Goal: Information Seeking & Learning: Understand process/instructions

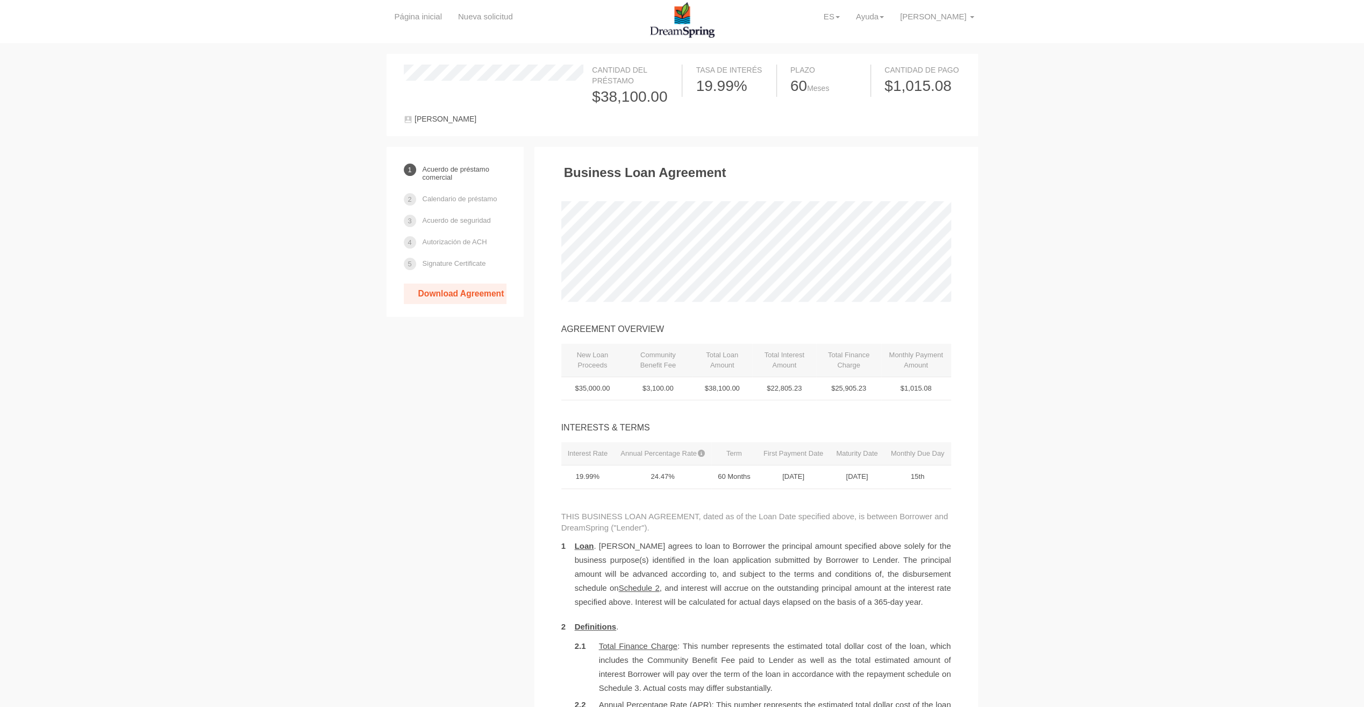
click at [457, 304] on div "Acuerdo de préstamo comercial Calendario de préstamo Acuerdo de seguridad Autor…" at bounding box center [455, 232] width 137 height 170
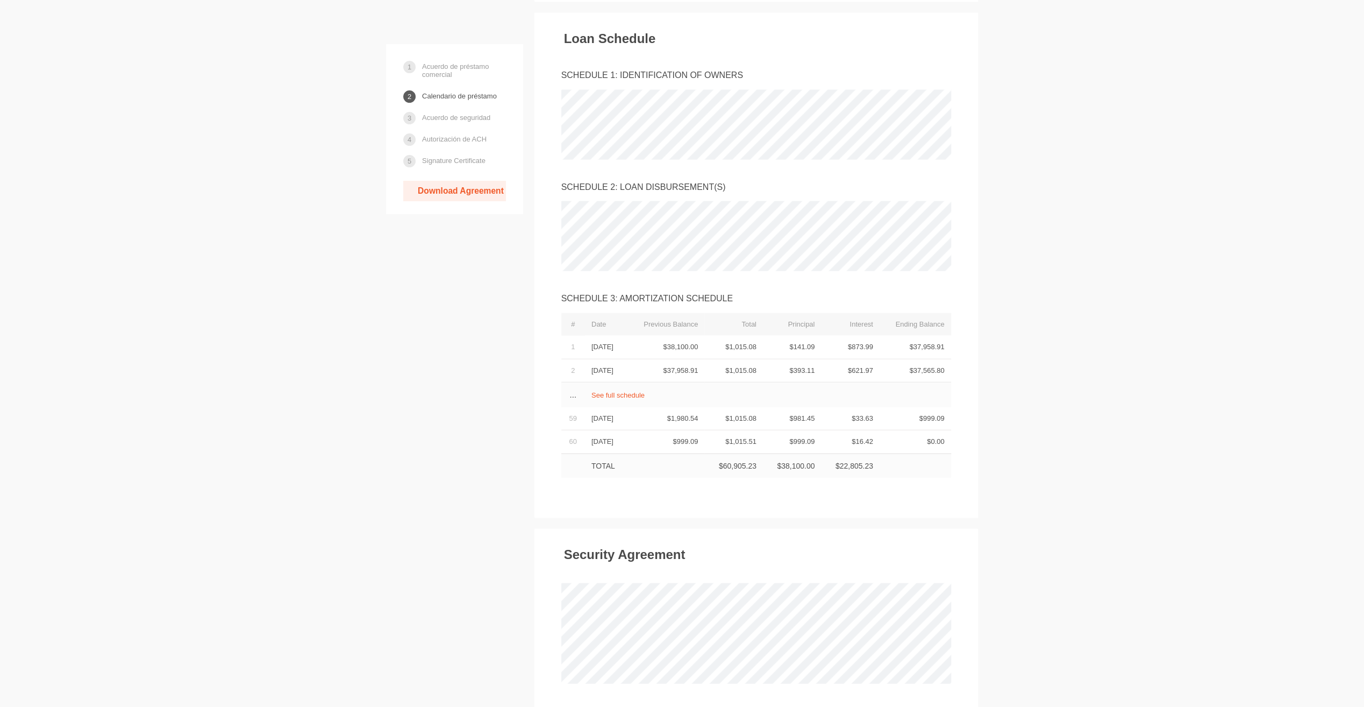
scroll to position [2581, 0]
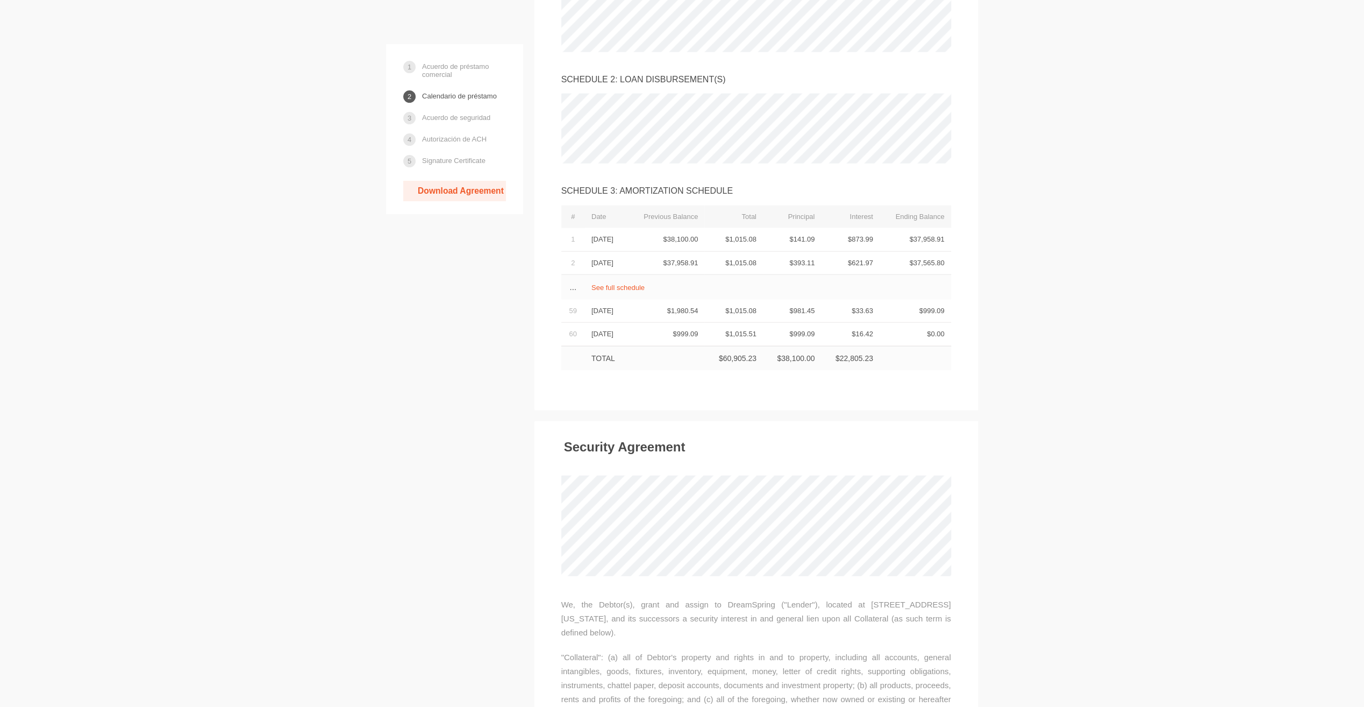
drag, startPoint x: 626, startPoint y: 224, endPoint x: 620, endPoint y: 222, distance: 6.5
click at [626, 275] on td "See full schedule" at bounding box center [768, 287] width 366 height 25
click at [618, 275] on td "See full schedule" at bounding box center [768, 287] width 366 height 25
click at [617, 283] on link "See full schedule" at bounding box center [617, 287] width 53 height 8
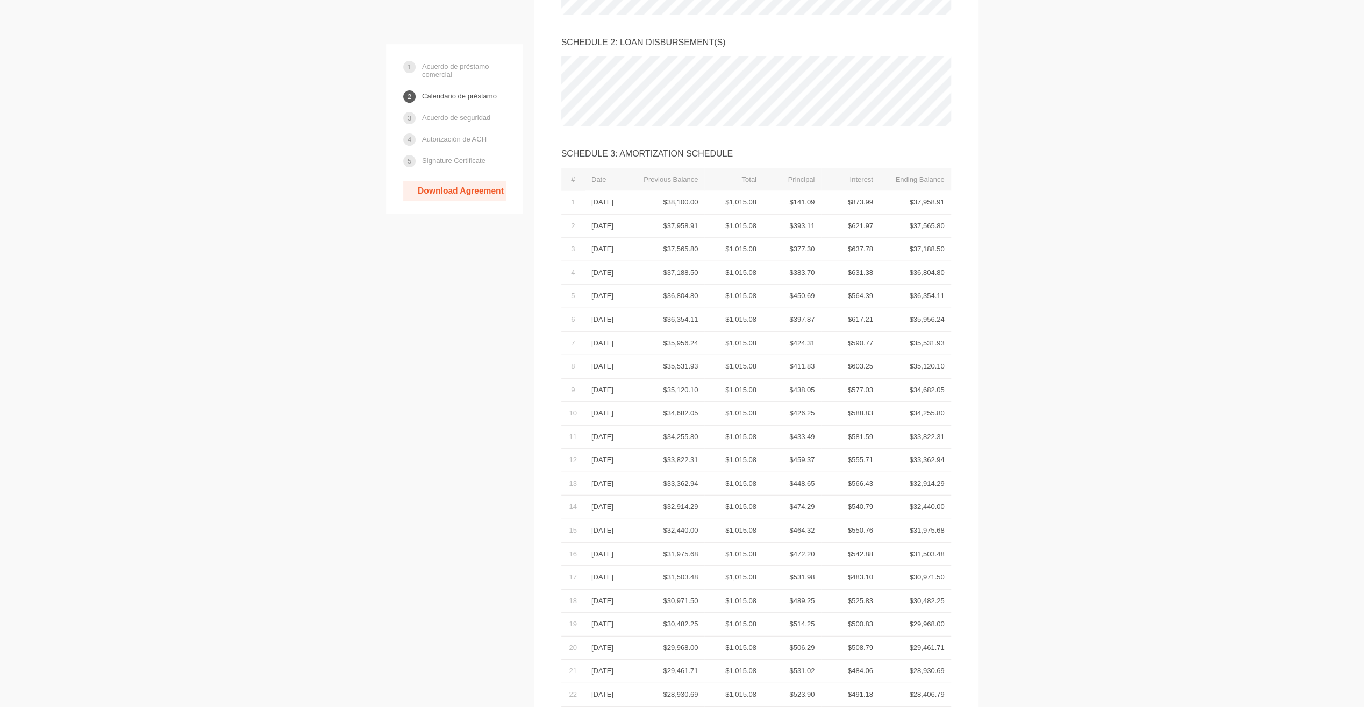
scroll to position [2635, 0]
drag, startPoint x: 915, startPoint y: 440, endPoint x: 921, endPoint y: 441, distance: 6.0
click at [921, 502] on td "$31,975.68" at bounding box center [916, 514] width 72 height 24
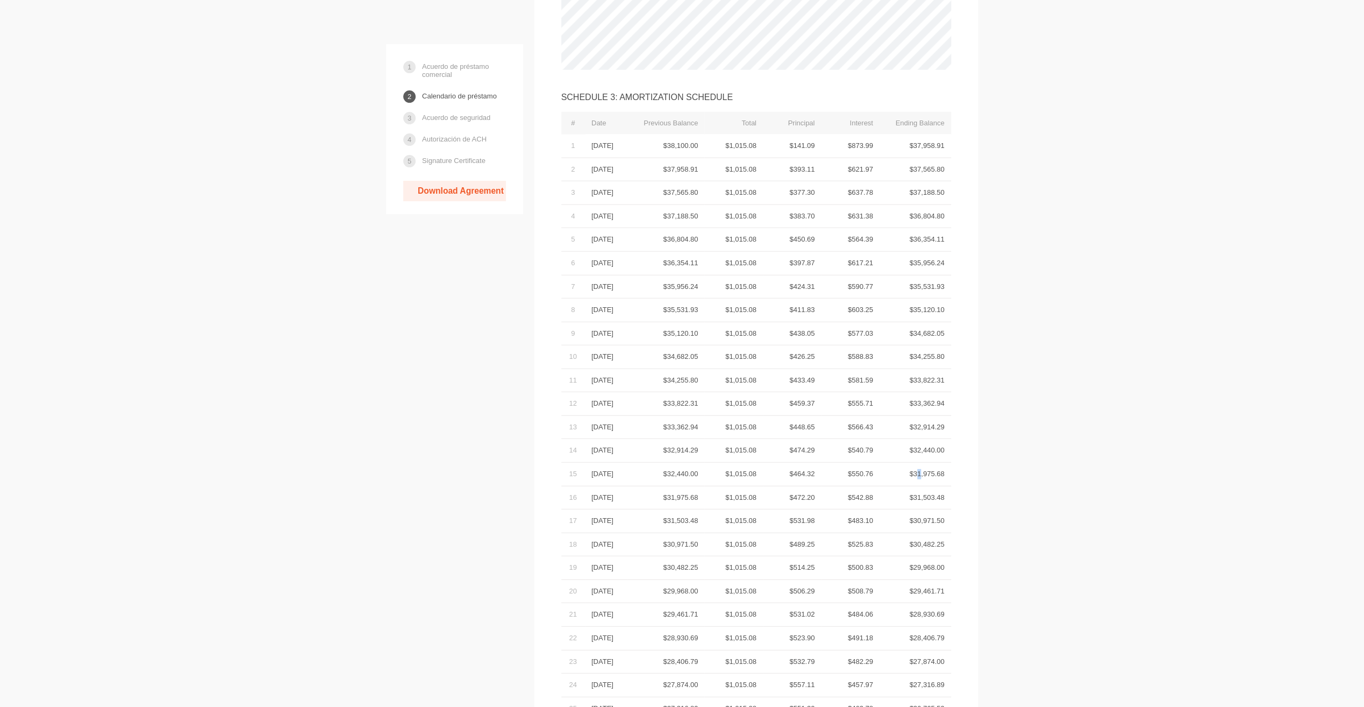
scroll to position [2689, 0]
drag, startPoint x: 851, startPoint y: 35, endPoint x: 887, endPoint y: 43, distance: 36.9
click at [887, 98] on tr "# Date Previous Balance Total Principal Interest Ending Balance" at bounding box center [756, 109] width 390 height 23
drag, startPoint x: 887, startPoint y: 43, endPoint x: 1005, endPoint y: 54, distance: 118.8
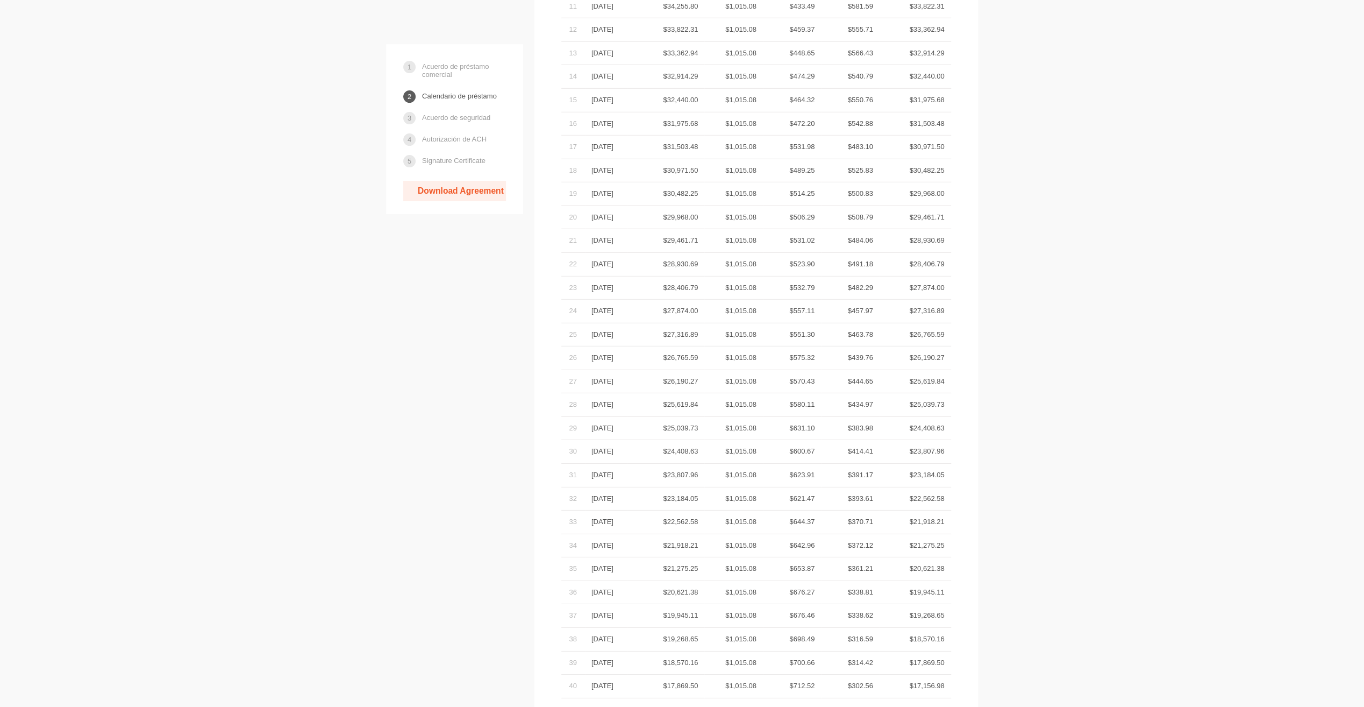
scroll to position [3065, 0]
drag, startPoint x: 914, startPoint y: 429, endPoint x: 923, endPoint y: 427, distance: 8.9
click at [923, 494] on td "$21,918.21" at bounding box center [916, 506] width 72 height 24
drag, startPoint x: 923, startPoint y: 427, endPoint x: 917, endPoint y: 451, distance: 24.4
click at [917, 517] on td "$21,275.25" at bounding box center [916, 529] width 72 height 24
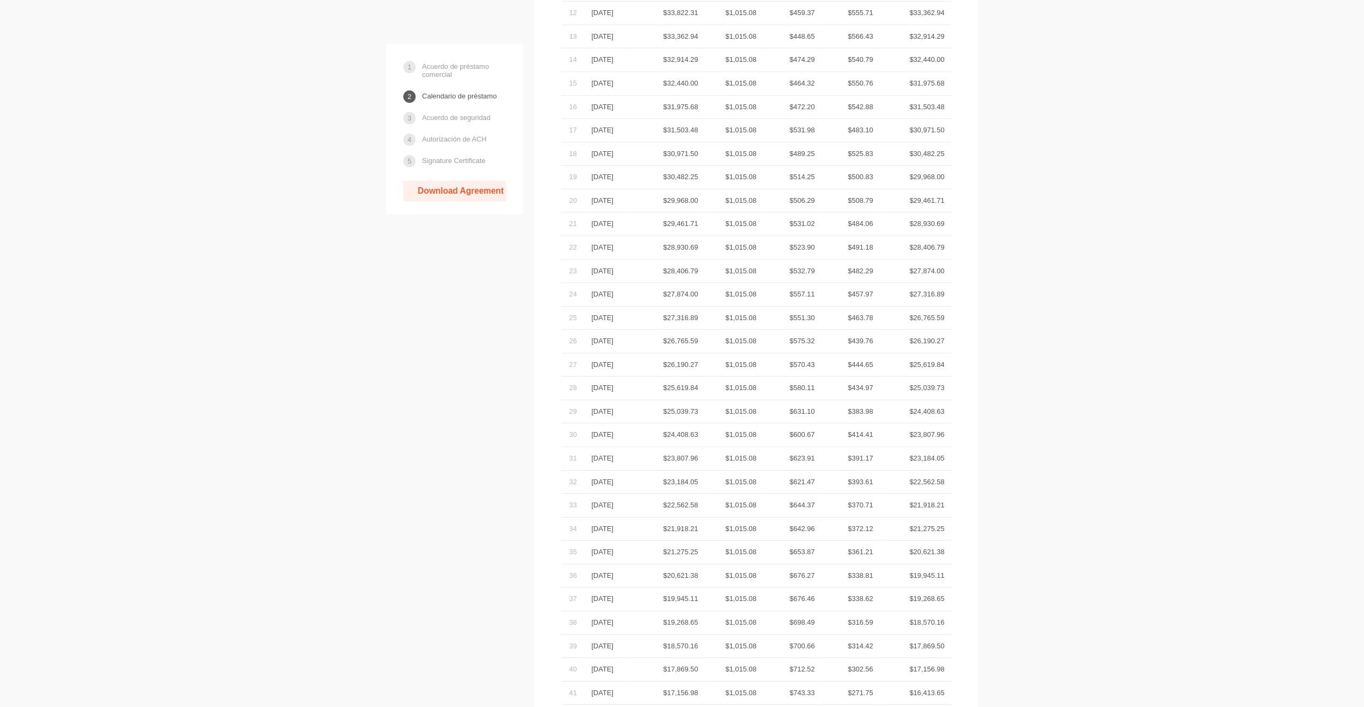
drag, startPoint x: 917, startPoint y: 451, endPoint x: 927, endPoint y: 480, distance: 30.8
click at [927, 540] on td "$20,621.38" at bounding box center [916, 552] width 72 height 24
click at [921, 564] on td "$19,945.11" at bounding box center [916, 576] width 72 height 24
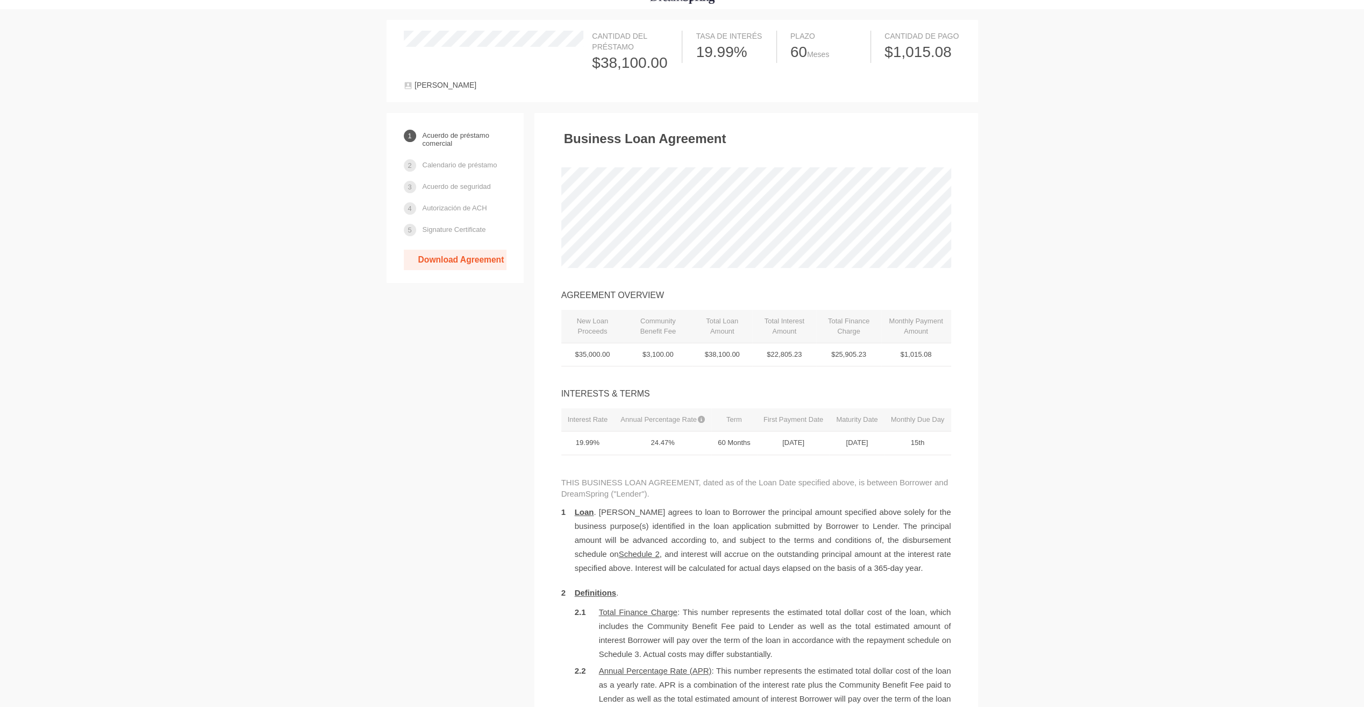
scroll to position [0, 0]
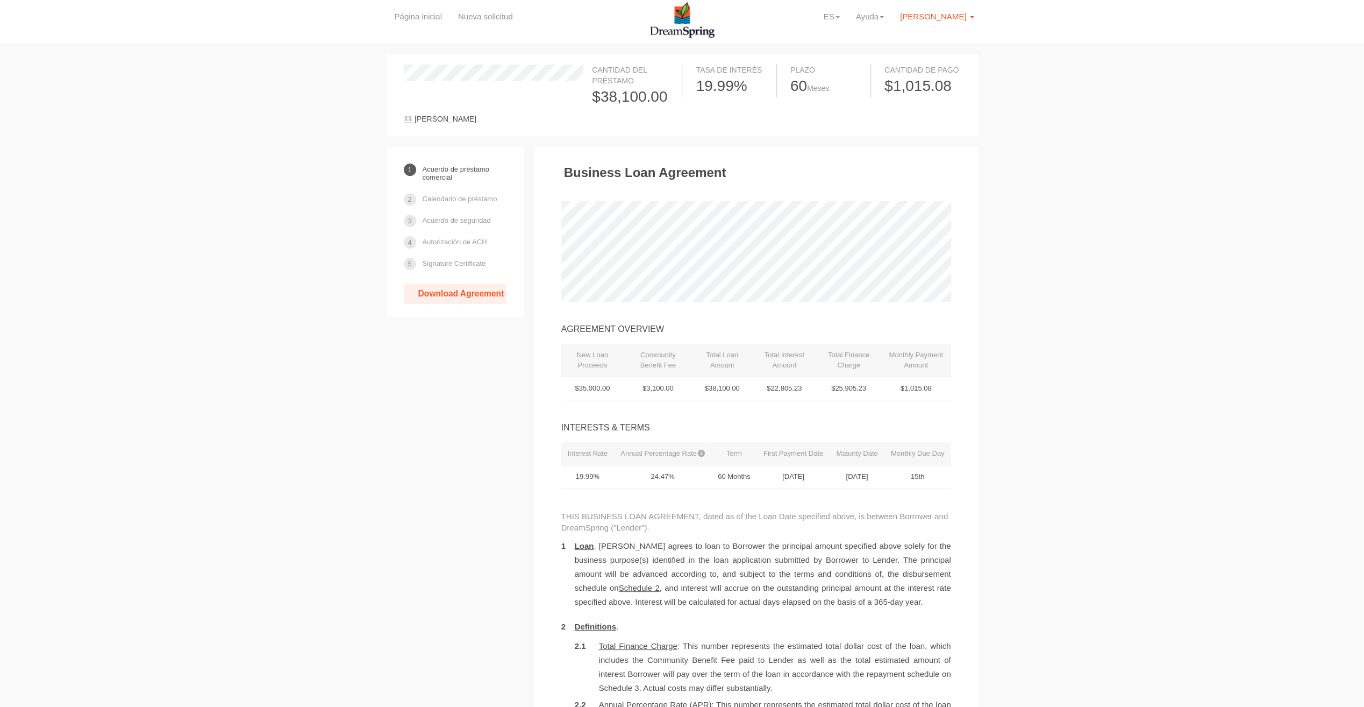
click at [950, 18] on span "[PERSON_NAME]" at bounding box center [933, 16] width 66 height 9
click at [932, 79] on link "Cerrar sesión" at bounding box center [937, 78] width 82 height 11
